Goal: Task Accomplishment & Management: Use online tool/utility

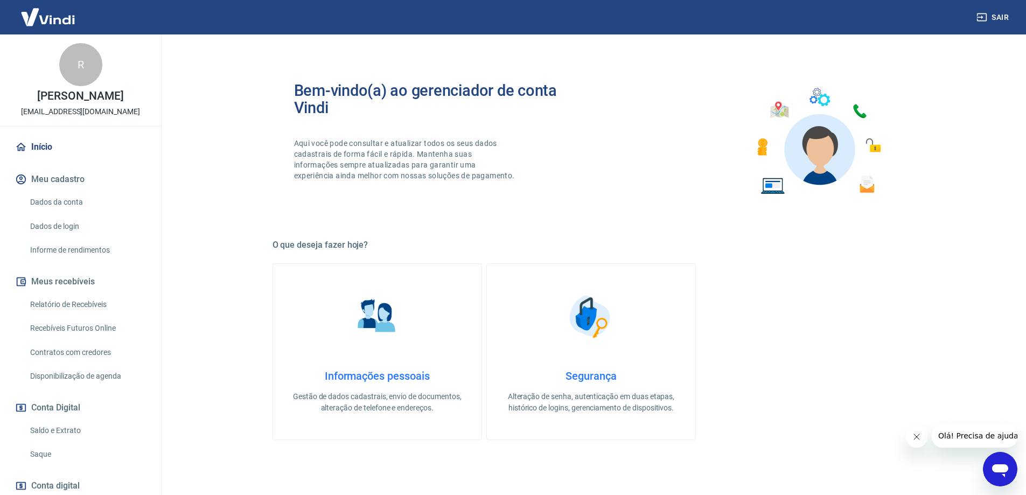
click at [75, 442] on link "Saldo e Extrato" at bounding box center [87, 431] width 122 height 22
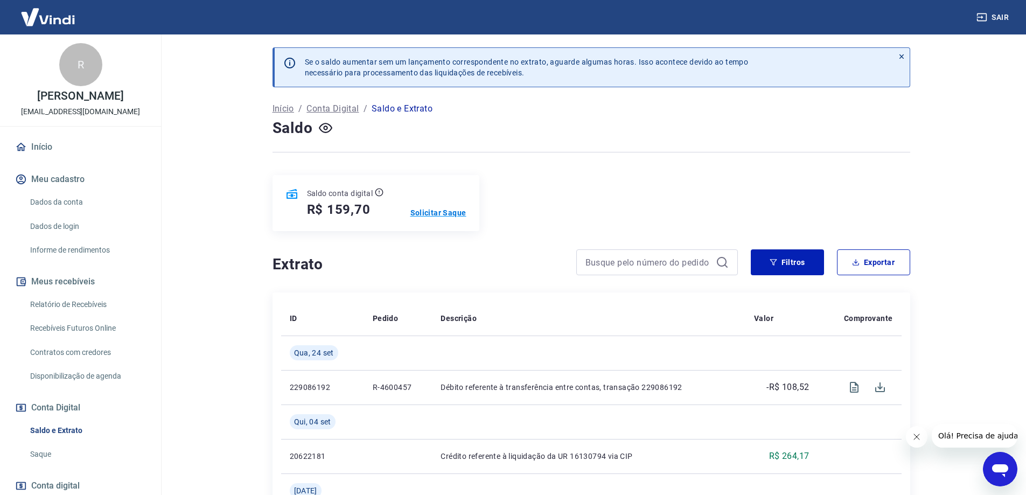
click at [444, 210] on p "Solicitar Saque" at bounding box center [438, 212] width 56 height 11
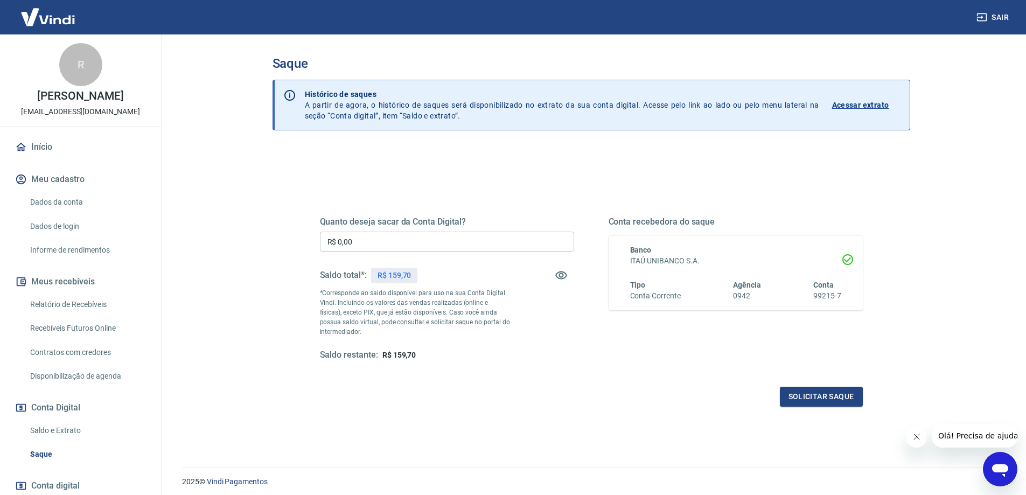
click at [351, 243] on input "R$ 0,00" at bounding box center [447, 242] width 254 height 20
type input "R$ 150,00"
click at [802, 394] on button "Solicitar saque" at bounding box center [821, 397] width 83 height 20
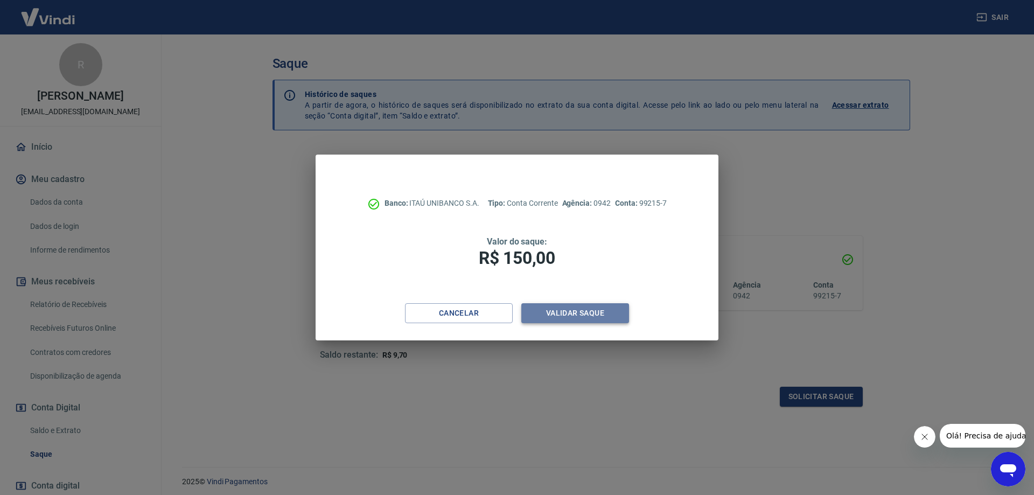
click at [565, 315] on button "Validar saque" at bounding box center [575, 313] width 108 height 20
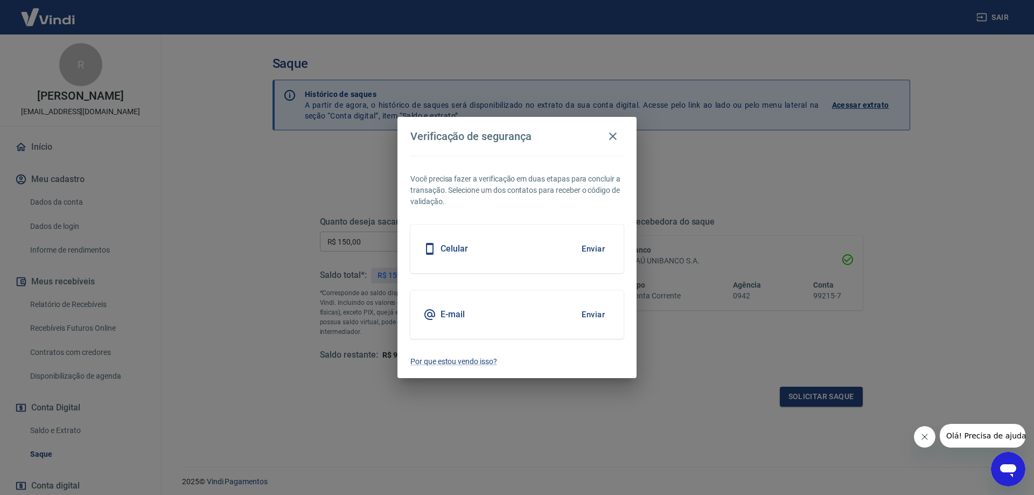
click at [585, 246] on button "Enviar" at bounding box center [593, 249] width 35 height 23
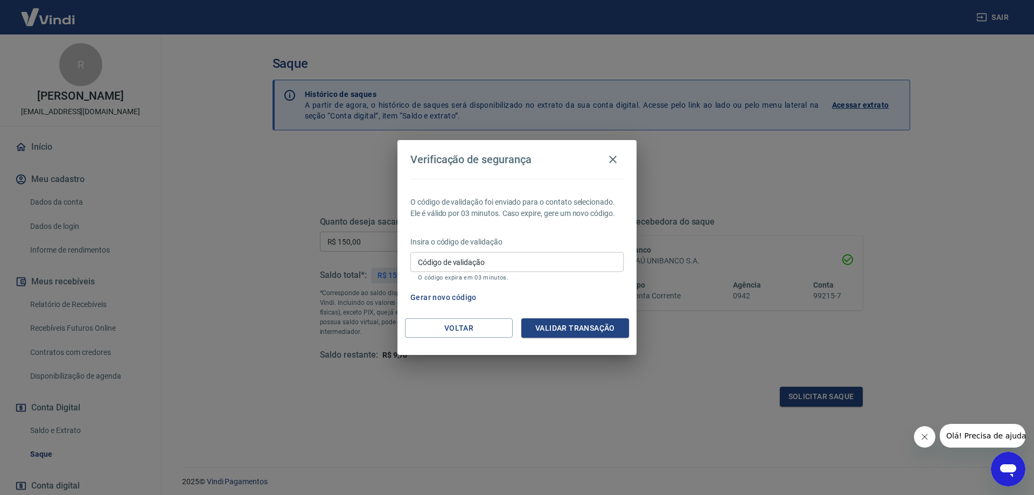
click at [458, 263] on input "Código de validação" at bounding box center [516, 262] width 213 height 20
click at [630, 297] on div "O código de validação foi enviado para o contato selecionado. Ele é válido por …" at bounding box center [517, 249] width 239 height 140
click at [454, 299] on button "Gerar novo código" at bounding box center [443, 298] width 75 height 20
click at [435, 264] on input "Código de validação" at bounding box center [516, 262] width 213 height 20
click at [450, 333] on button "Voltar" at bounding box center [459, 328] width 108 height 20
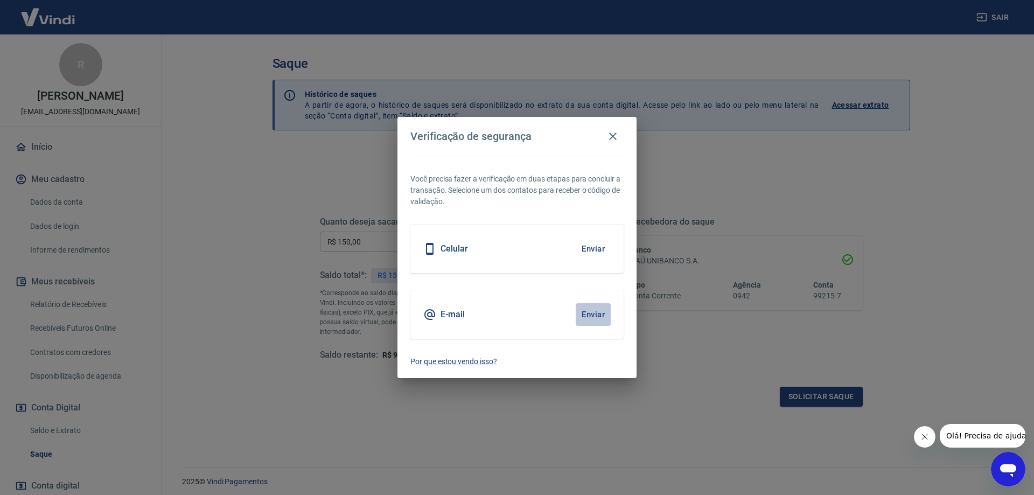
click at [586, 315] on button "Enviar" at bounding box center [593, 314] width 35 height 23
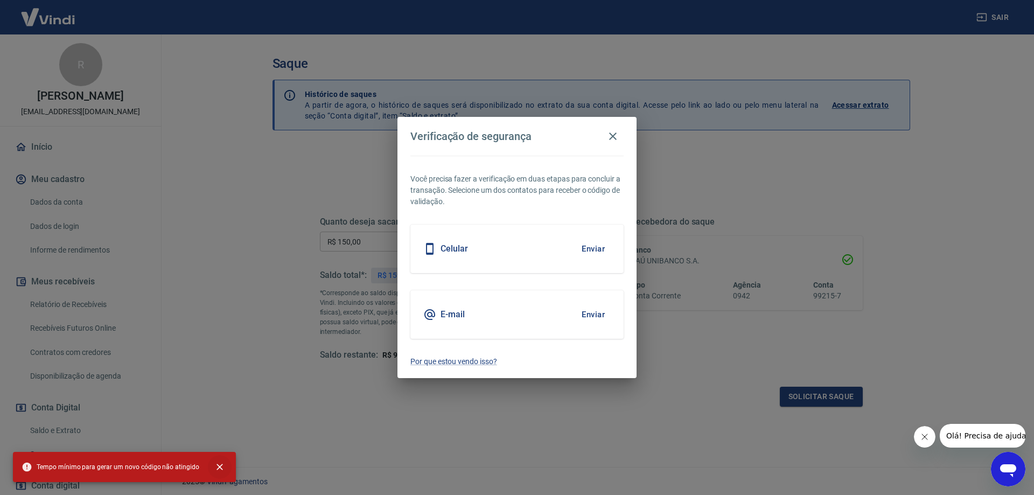
click at [217, 468] on icon "close" at bounding box center [220, 467] width 6 height 6
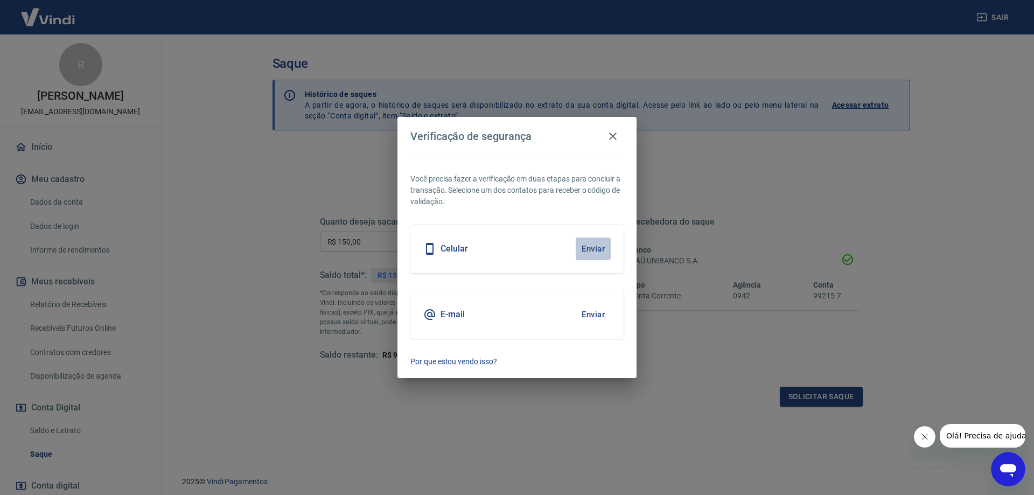
click at [590, 251] on button "Enviar" at bounding box center [593, 249] width 35 height 23
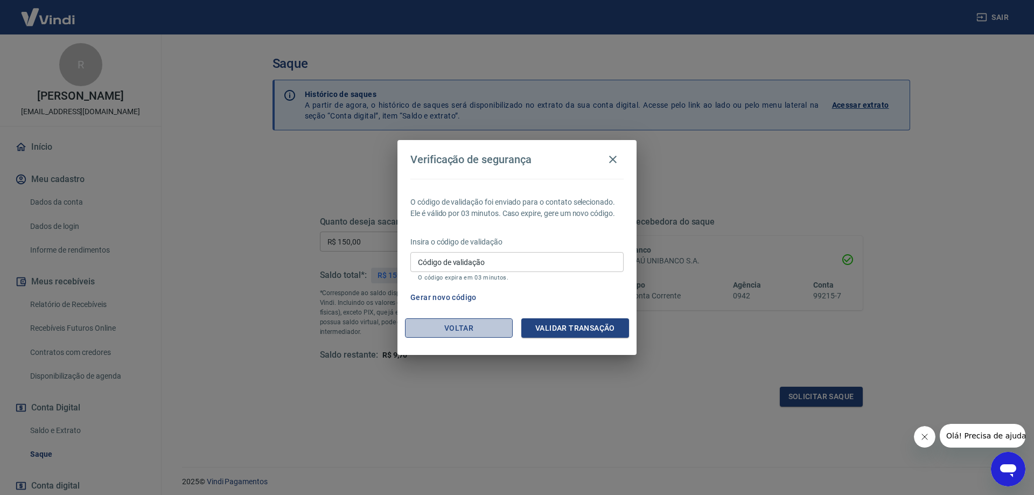
click at [475, 332] on button "Voltar" at bounding box center [459, 328] width 108 height 20
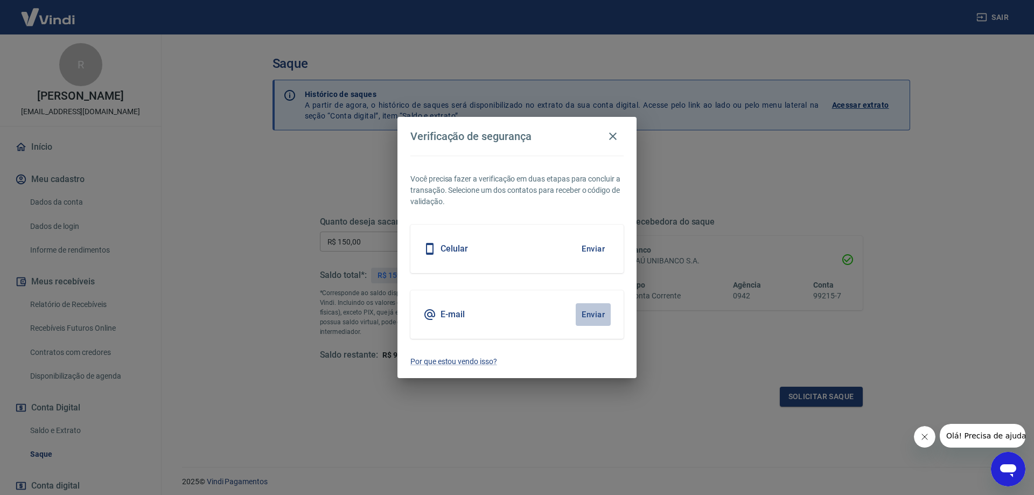
click at [586, 312] on button "Enviar" at bounding box center [593, 314] width 35 height 23
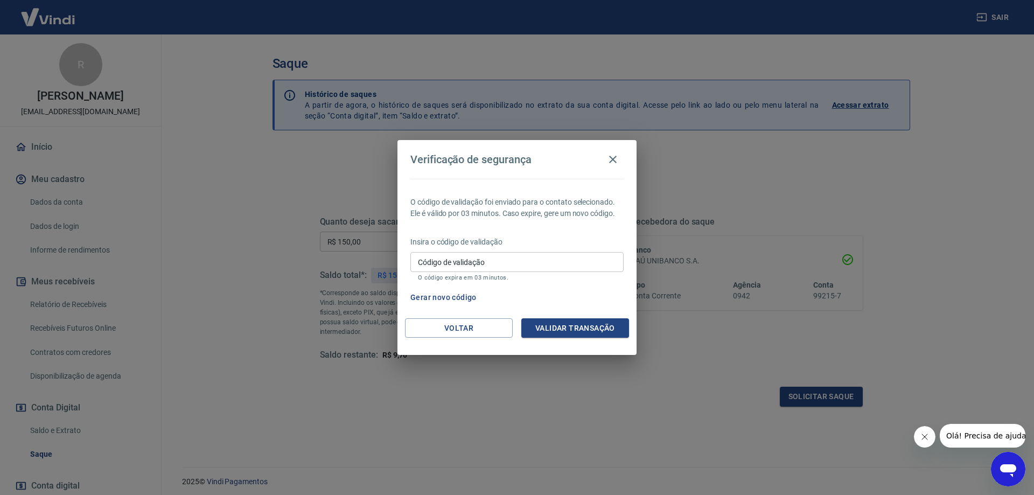
click at [483, 263] on div "Código de validação Código de validação O código expira em 03 minutos." at bounding box center [516, 266] width 213 height 29
type input "368735"
click at [558, 334] on button "Validar transação" at bounding box center [575, 328] width 108 height 20
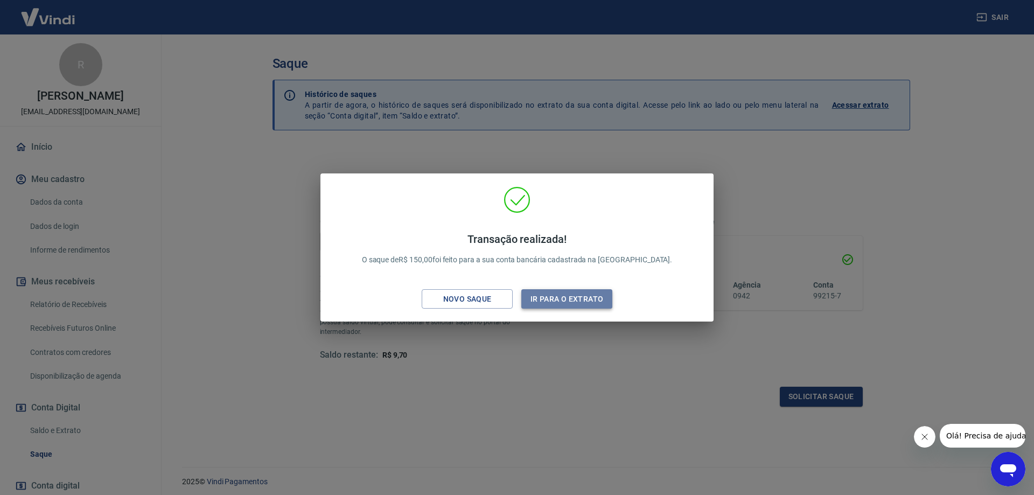
click at [553, 301] on button "Ir para o extrato" at bounding box center [566, 299] width 91 height 20
